Goal: Information Seeking & Learning: Learn about a topic

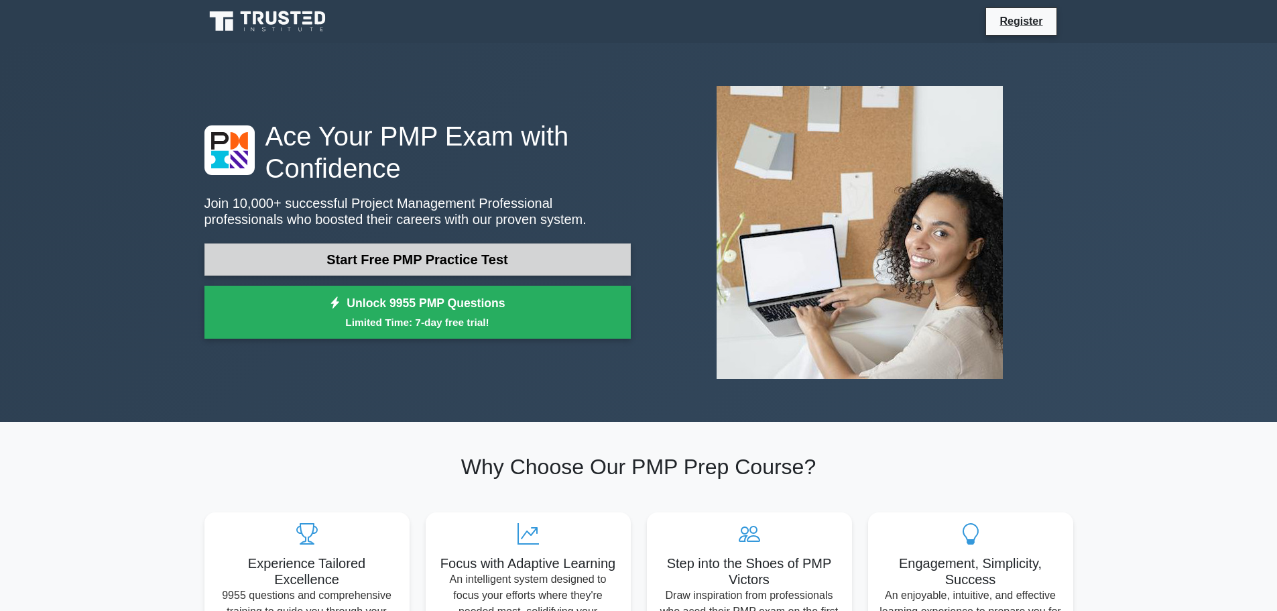
click at [480, 261] on link "Start Free PMP Practice Test" at bounding box center [417, 259] width 426 height 32
click at [359, 264] on link "Start Free PMP Practice Test" at bounding box center [417, 259] width 426 height 32
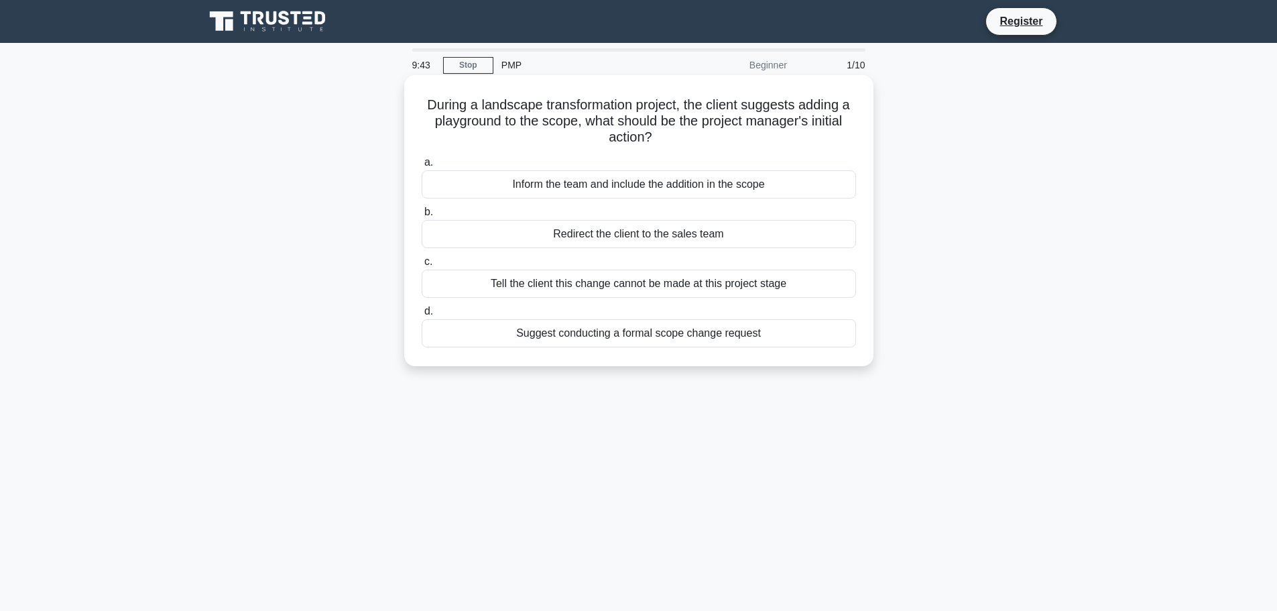
click at [436, 194] on div "Inform the team and include the addition in the scope" at bounding box center [639, 184] width 434 height 28
click at [422, 167] on input "a. Inform the team and include the addition in the scope" at bounding box center [422, 162] width 0 height 9
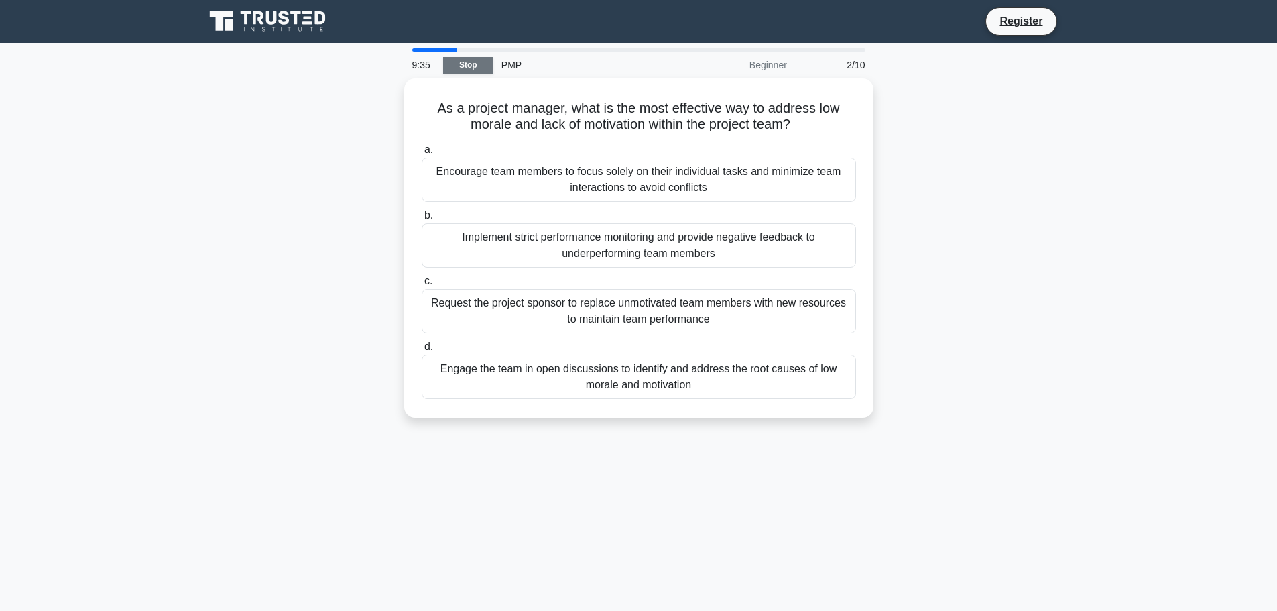
click at [462, 62] on link "Stop" at bounding box center [468, 65] width 50 height 17
